Goal: Task Accomplishment & Management: Use online tool/utility

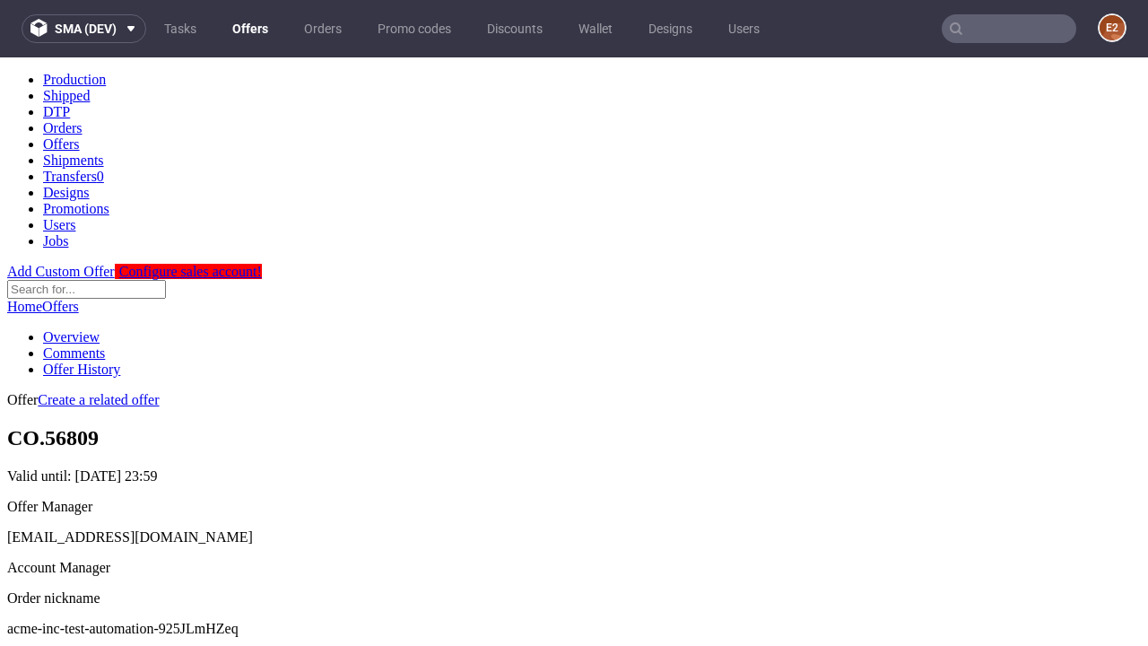
scroll to position [178, 0]
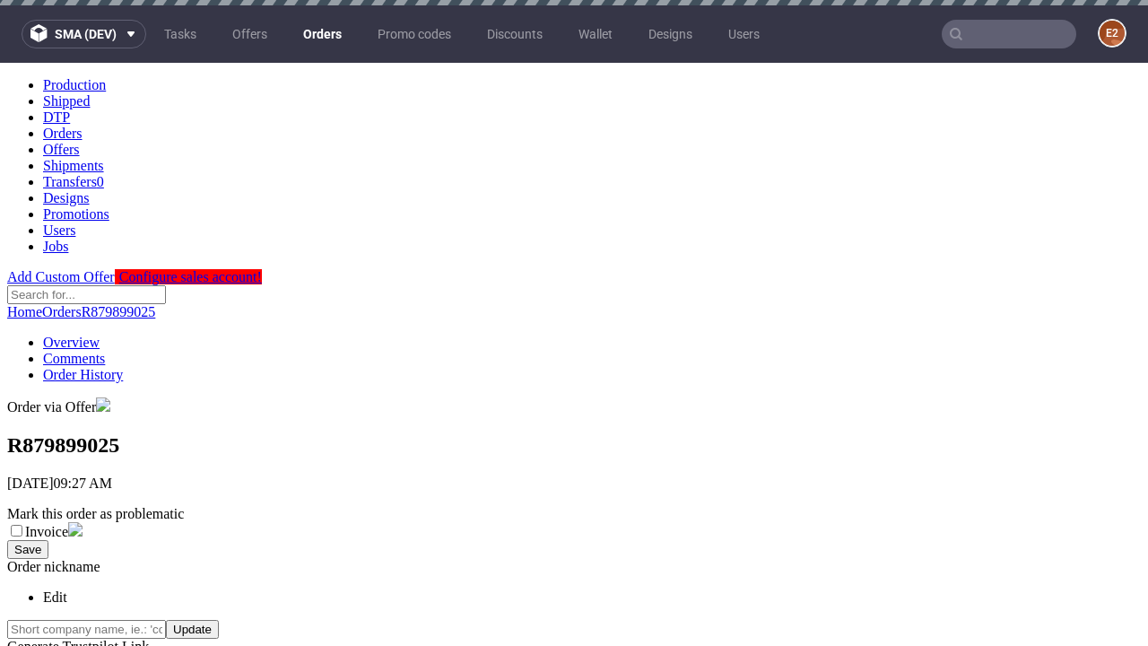
scroll to position [723, 0]
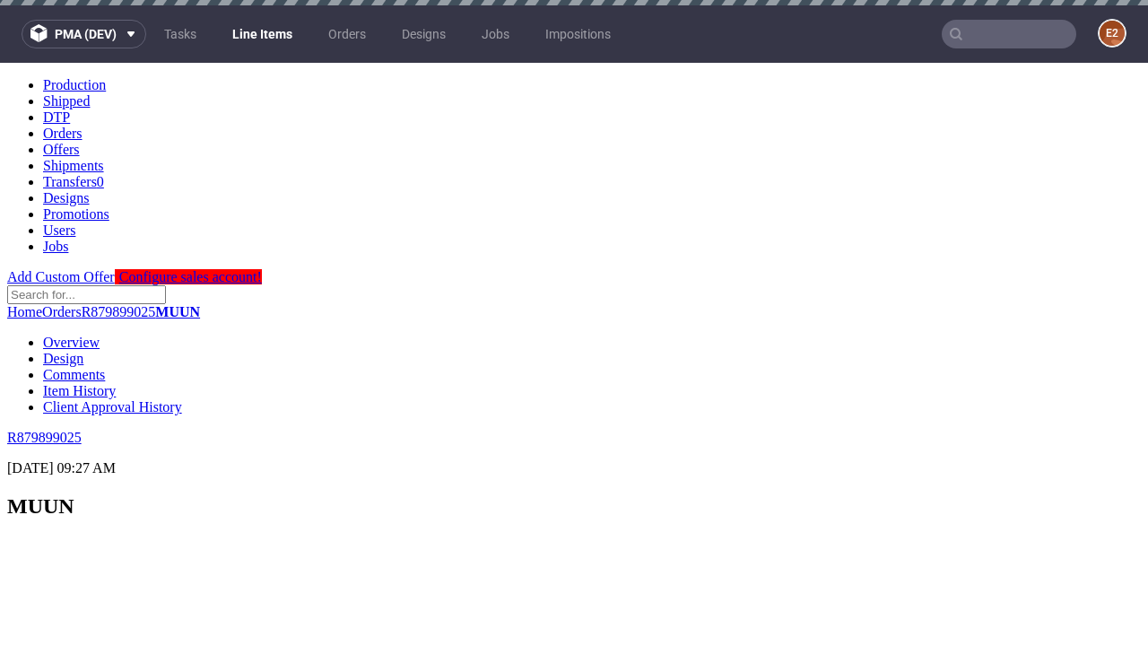
scroll to position [2284, 0]
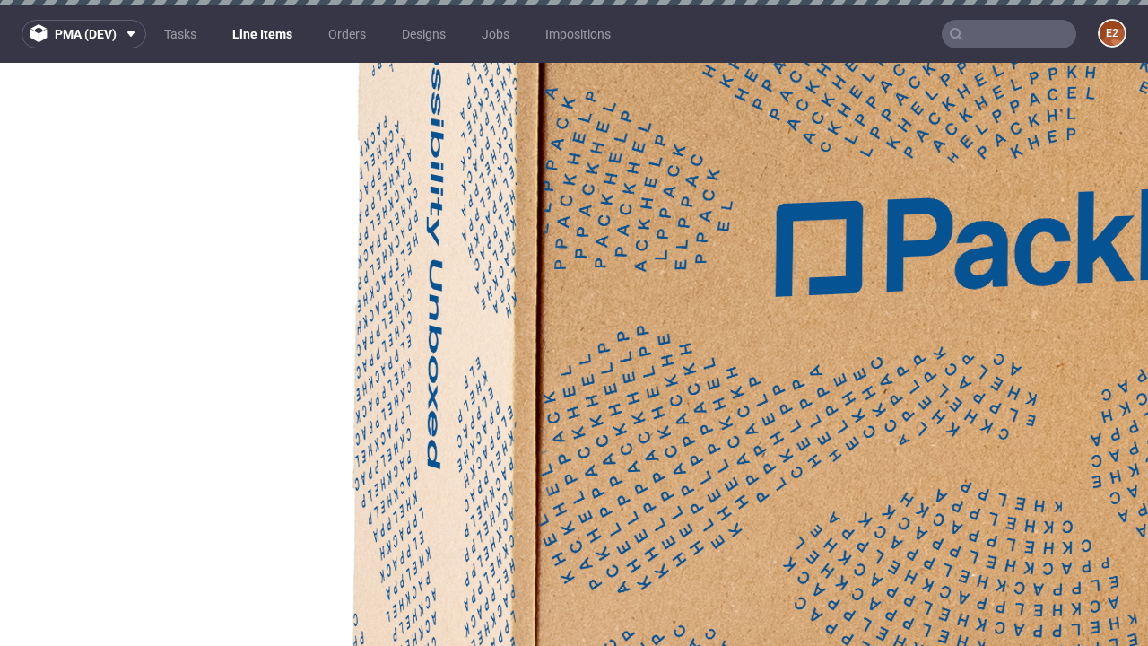
select select "accepted"
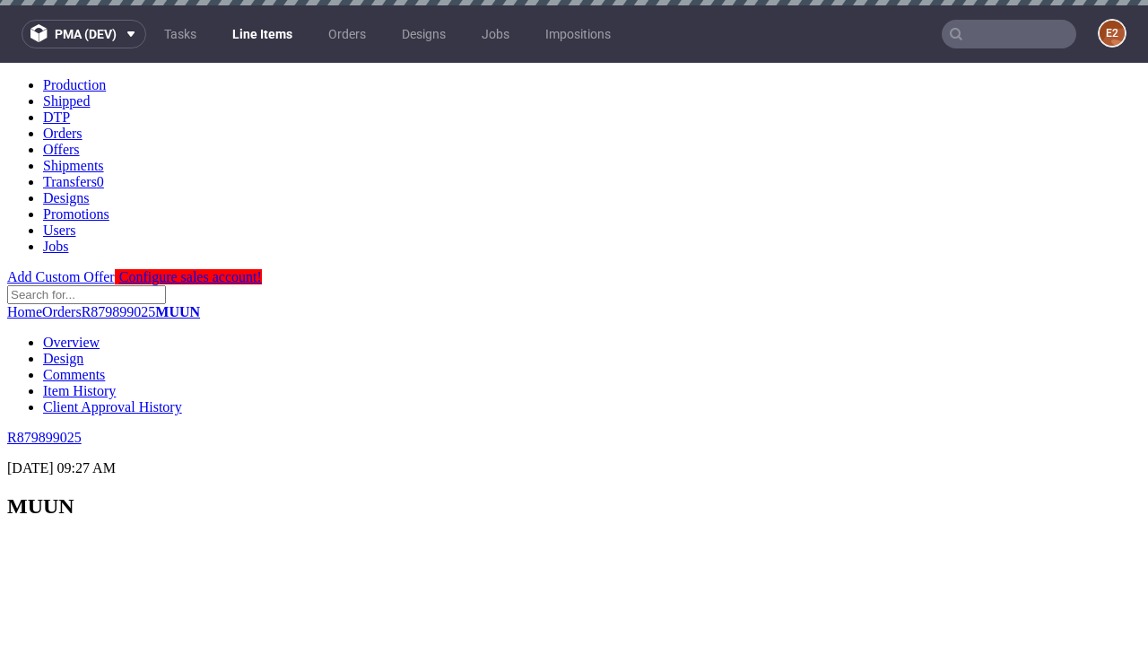
scroll to position [2912, 0]
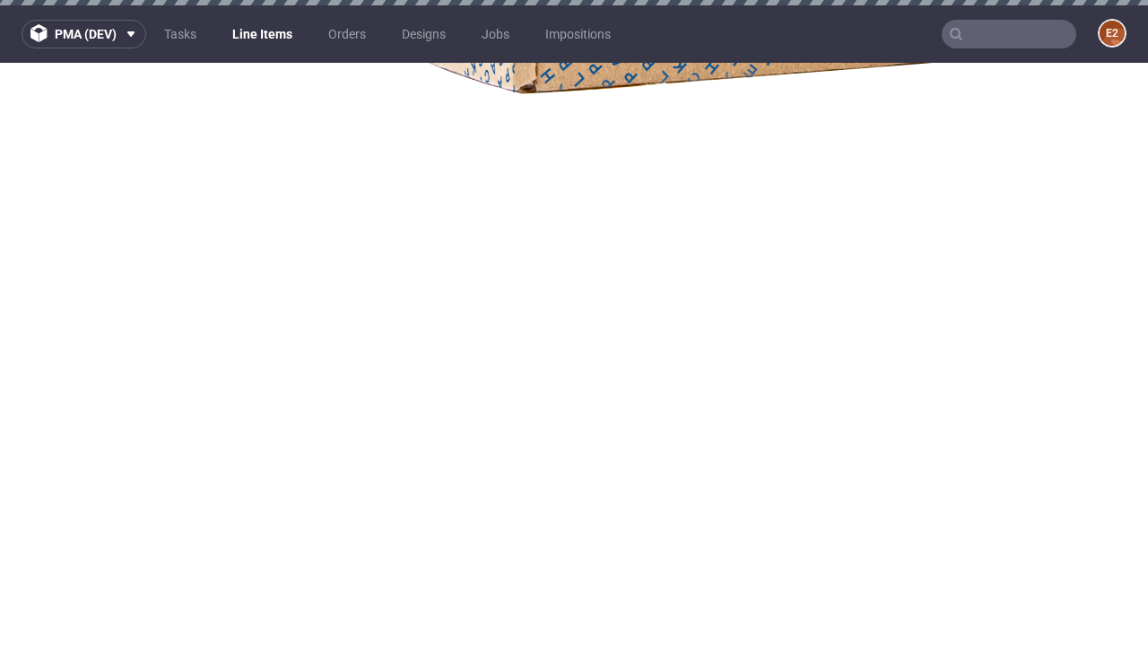
select select "received"
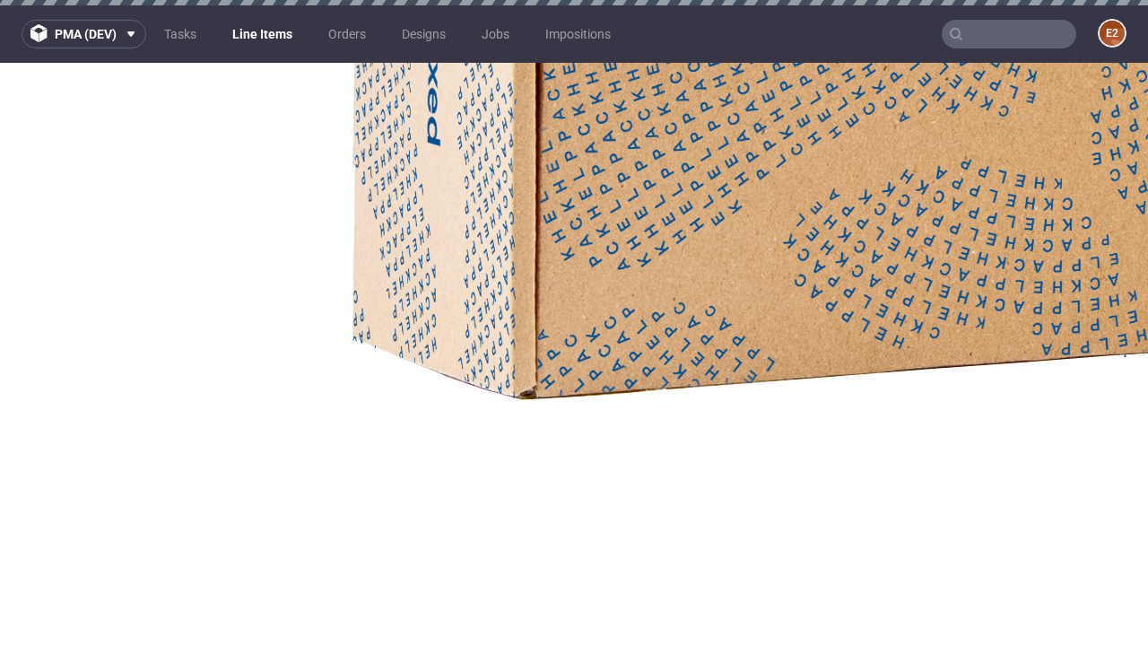
select select "accepted_dtp_issue_reprint"
